Goal: Complete application form: Complete application form

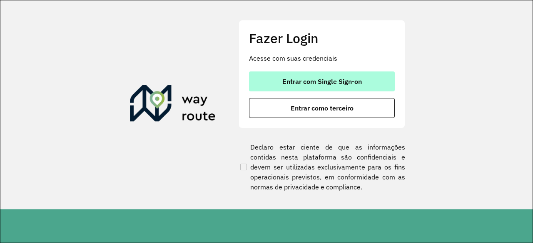
click at [324, 83] on span "Entrar com Single Sign-on" at bounding box center [321, 81] width 79 height 7
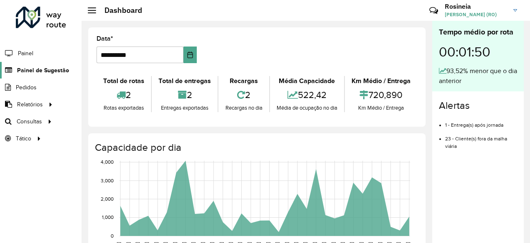
click at [56, 69] on span "Painel de Sugestão" at bounding box center [43, 70] width 52 height 9
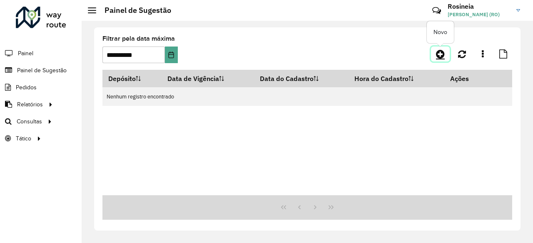
click at [442, 52] on icon at bounding box center [440, 54] width 9 height 10
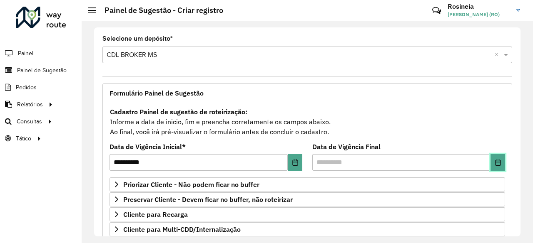
click at [494, 159] on icon "Choose Date" at bounding box center [497, 162] width 7 height 7
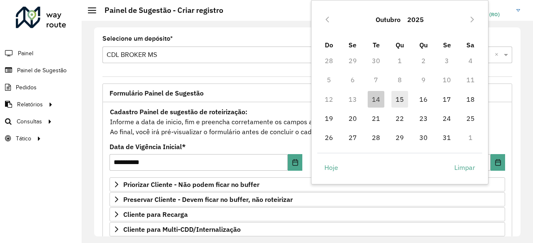
click at [395, 100] on span "15" at bounding box center [399, 99] width 17 height 17
type input "**********"
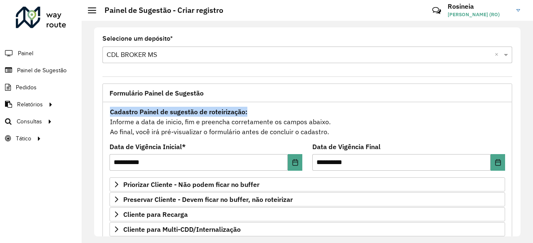
drag, startPoint x: 521, startPoint y: 90, endPoint x: 518, endPoint y: 105, distance: 15.3
click at [518, 105] on div "**********" at bounding box center [307, 132] width 451 height 223
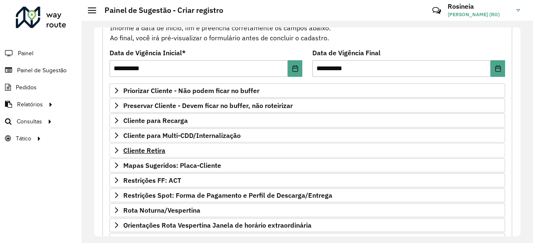
scroll to position [94, 0]
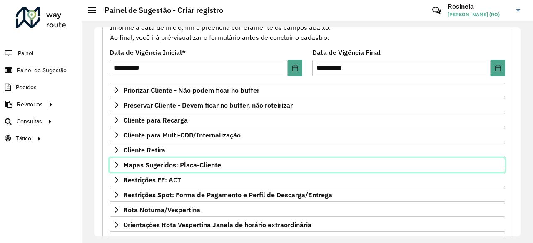
click at [171, 166] on span "Mapas Sugeridos: Placa-Cliente" at bounding box center [172, 165] width 98 height 7
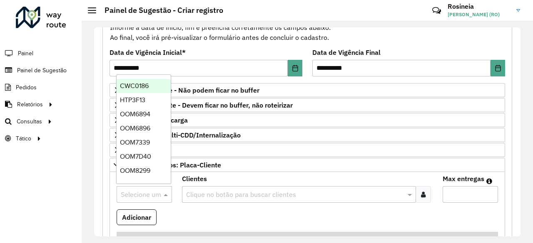
click at [140, 190] on input "text" at bounding box center [136, 195] width 30 height 10
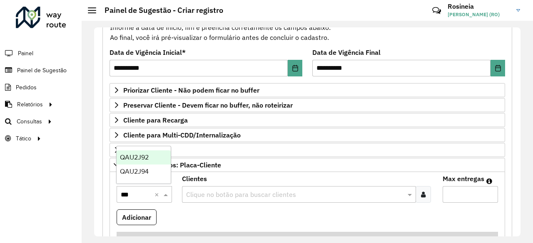
type input "****"
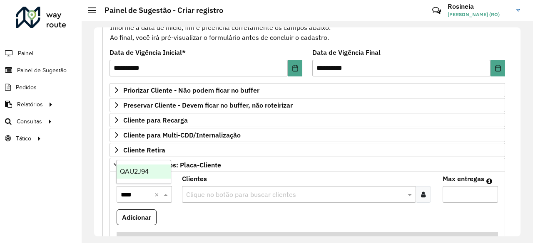
drag, startPoint x: 143, startPoint y: 175, endPoint x: 149, endPoint y: 174, distance: 6.3
click at [143, 174] on span "QAU2J94" at bounding box center [134, 171] width 29 height 7
click at [208, 192] on input "text" at bounding box center [295, 195] width 222 height 10
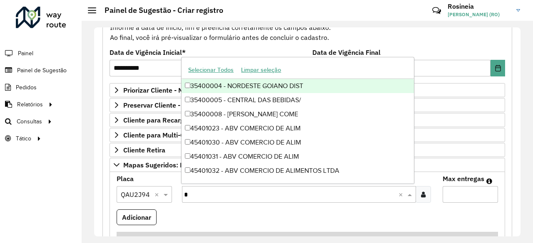
type input "**"
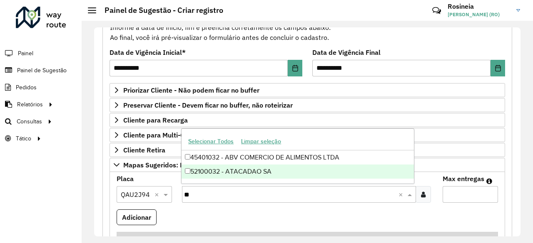
drag, startPoint x: 238, startPoint y: 171, endPoint x: 419, endPoint y: 213, distance: 186.1
click at [238, 172] on div "52100032 - ATACADAO SA" at bounding box center [297, 172] width 232 height 14
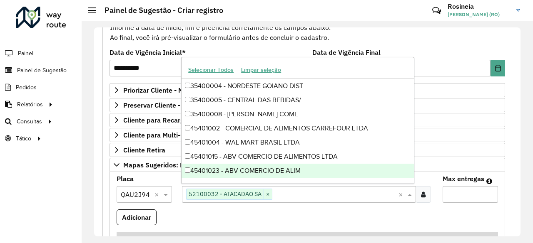
click at [463, 197] on input "Max entregas" at bounding box center [469, 194] width 55 height 17
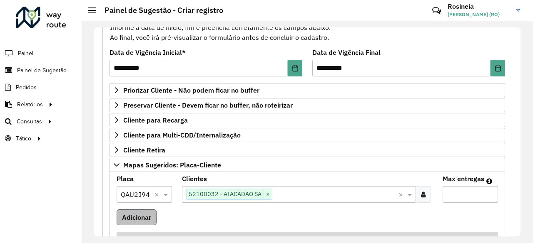
type input "*"
click at [128, 212] on button "Adicionar" at bounding box center [137, 218] width 40 height 16
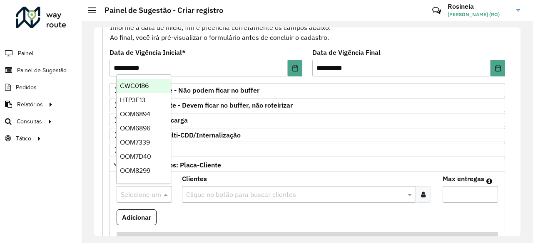
click at [147, 190] on input "text" at bounding box center [136, 195] width 30 height 10
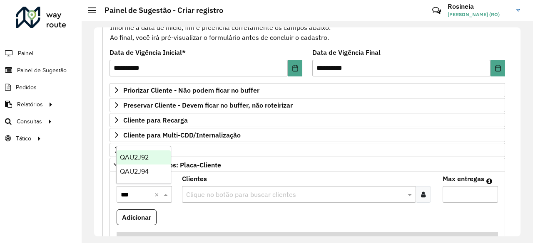
type input "****"
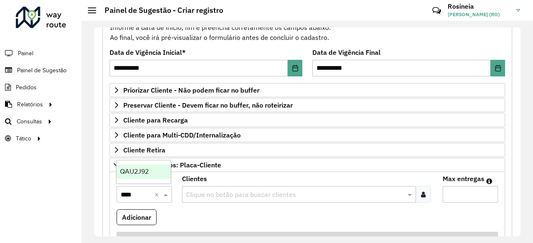
click at [151, 174] on div "QAU2J92" at bounding box center [144, 172] width 54 height 14
click at [206, 190] on input "text" at bounding box center [295, 195] width 222 height 10
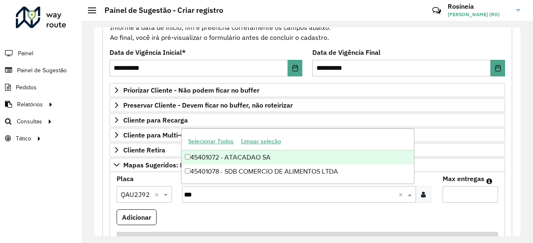
type input "****"
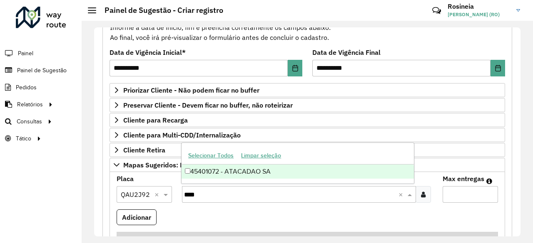
click at [228, 173] on div "45401072 - ATACADAO SA" at bounding box center [297, 172] width 232 height 14
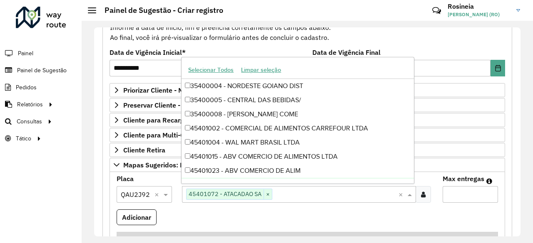
drag, startPoint x: 466, startPoint y: 193, endPoint x: 458, endPoint y: 191, distance: 8.5
click at [459, 192] on input "Max entregas" at bounding box center [469, 194] width 55 height 17
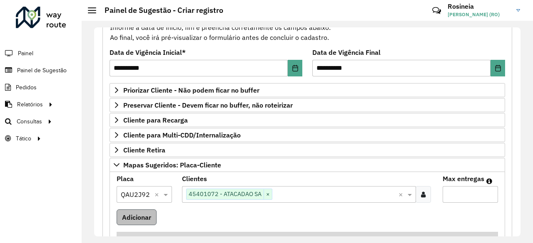
type input "*"
click at [143, 211] on button "Adicionar" at bounding box center [137, 218] width 40 height 16
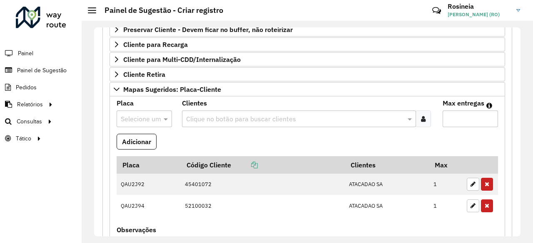
scroll to position [178, 0]
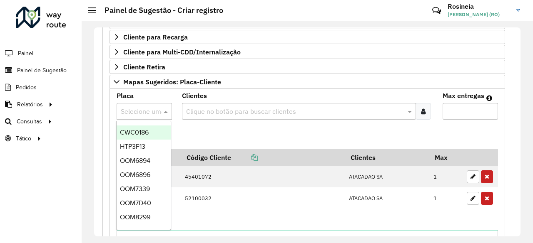
click at [149, 110] on input "text" at bounding box center [136, 112] width 30 height 10
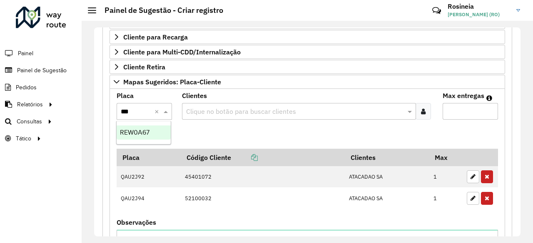
type input "****"
click at [157, 139] on ng-dropdown-panel "REW0A67" at bounding box center [143, 133] width 55 height 24
click at [146, 131] on span "REW0A67" at bounding box center [135, 132] width 30 height 7
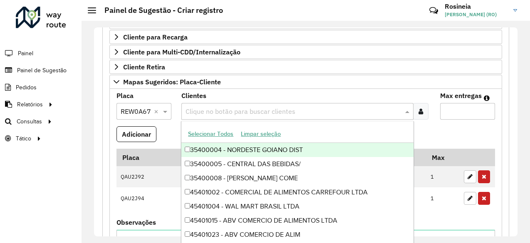
click at [226, 109] on input "text" at bounding box center [294, 112] width 220 height 10
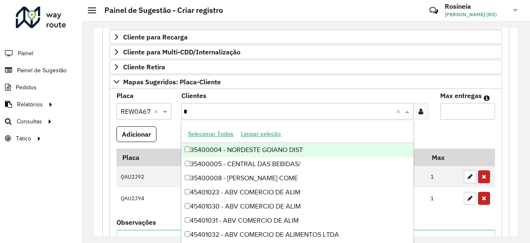
type input "**"
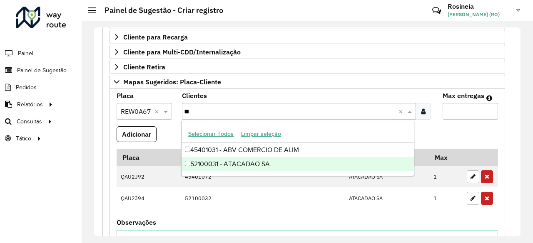
click at [228, 162] on div "52100031 - ATACADAO SA" at bounding box center [297, 164] width 232 height 14
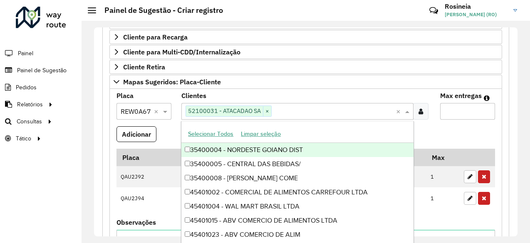
click at [461, 105] on input "Max entregas" at bounding box center [467, 111] width 55 height 17
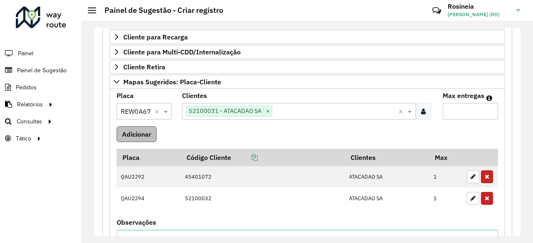
type input "*"
click at [136, 136] on button "Adicionar" at bounding box center [137, 135] width 40 height 16
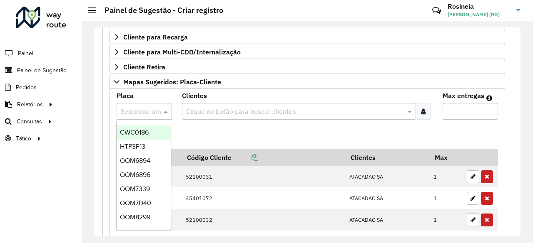
click at [141, 108] on input "text" at bounding box center [136, 112] width 30 height 10
type input "***"
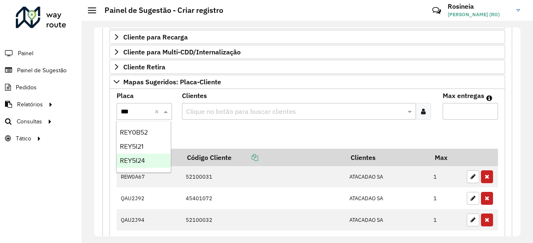
click at [131, 161] on span "REY5I24" at bounding box center [132, 160] width 25 height 7
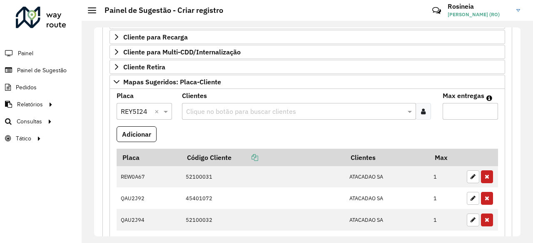
drag, startPoint x: 236, startPoint y: 108, endPoint x: 224, endPoint y: 110, distance: 12.7
click at [228, 109] on input "text" at bounding box center [295, 112] width 222 height 10
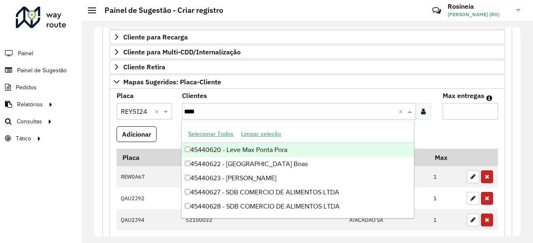
type input "*****"
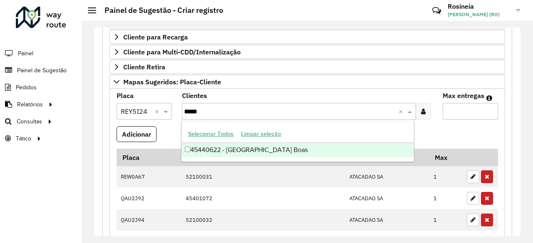
click at [233, 151] on div "45440622 - [GEOGRAPHIC_DATA] Boas" at bounding box center [297, 150] width 232 height 14
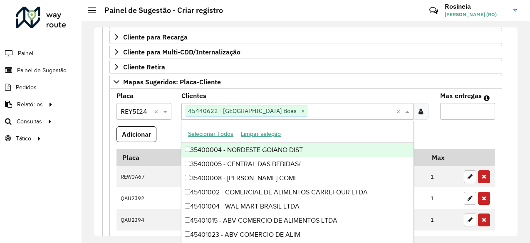
click at [470, 107] on input "Max entregas" at bounding box center [467, 111] width 55 height 17
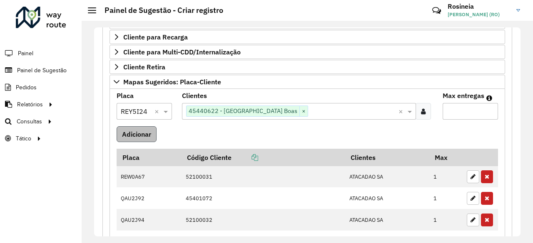
type input "*"
click at [137, 133] on button "Adicionar" at bounding box center [137, 135] width 40 height 16
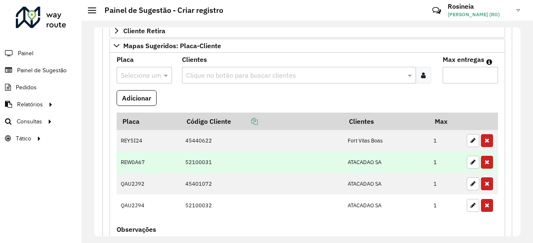
scroll to position [261, 0]
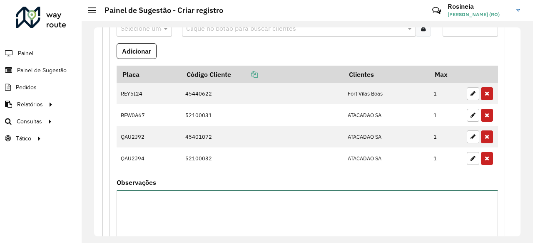
click at [212, 199] on textarea "Observações" at bounding box center [307, 225] width 381 height 70
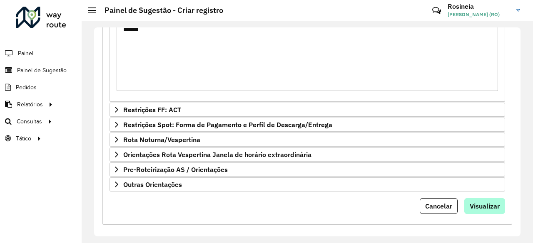
type textarea "*******"
click at [484, 204] on span "Visualizar" at bounding box center [484, 206] width 30 height 8
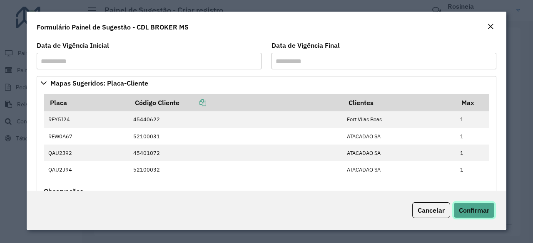
click at [471, 212] on span "Confirmar" at bounding box center [474, 210] width 30 height 8
